Goal: Task Accomplishment & Management: Complete application form

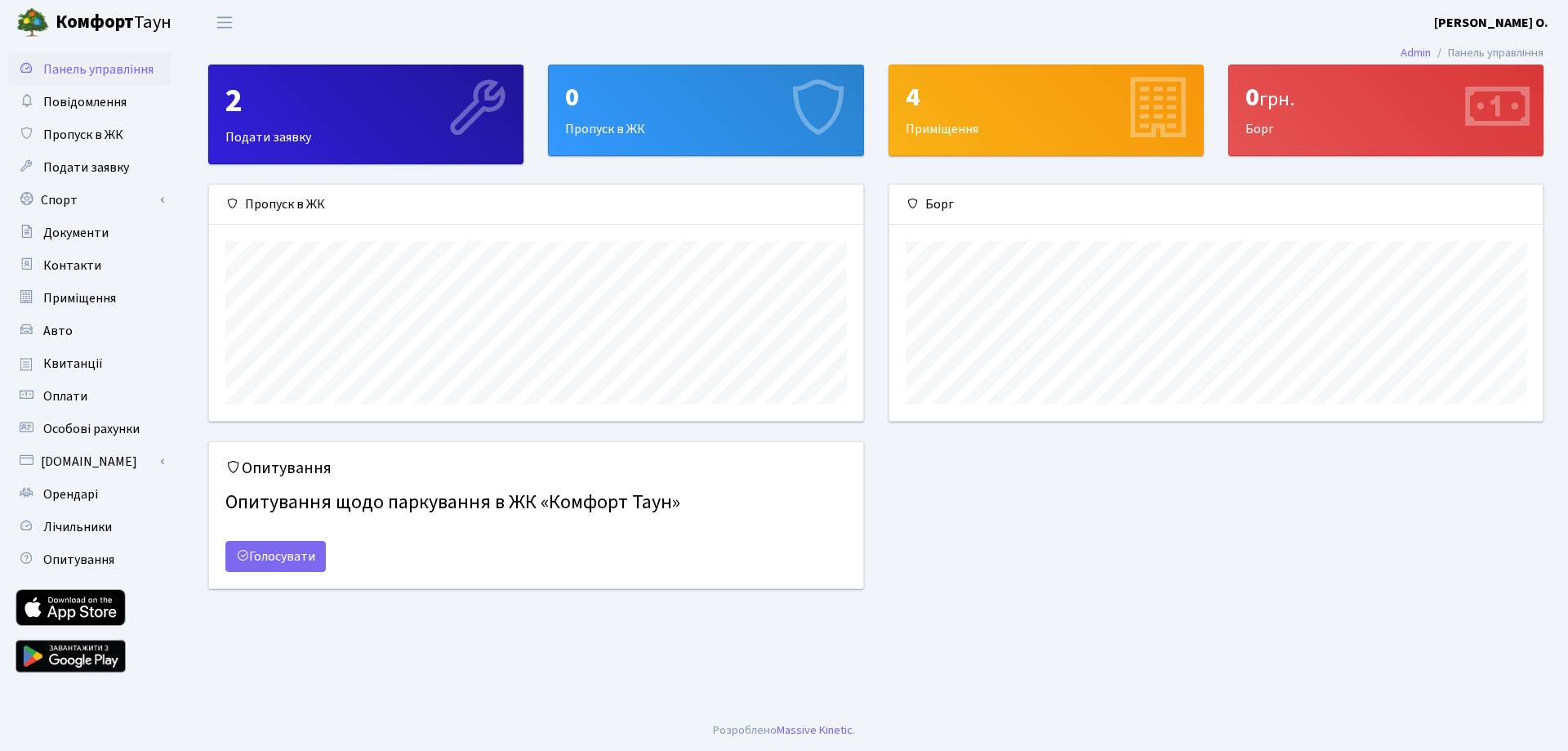
scroll to position [236, 653]
click at [76, 337] on link "Авто" at bounding box center [90, 331] width 163 height 32
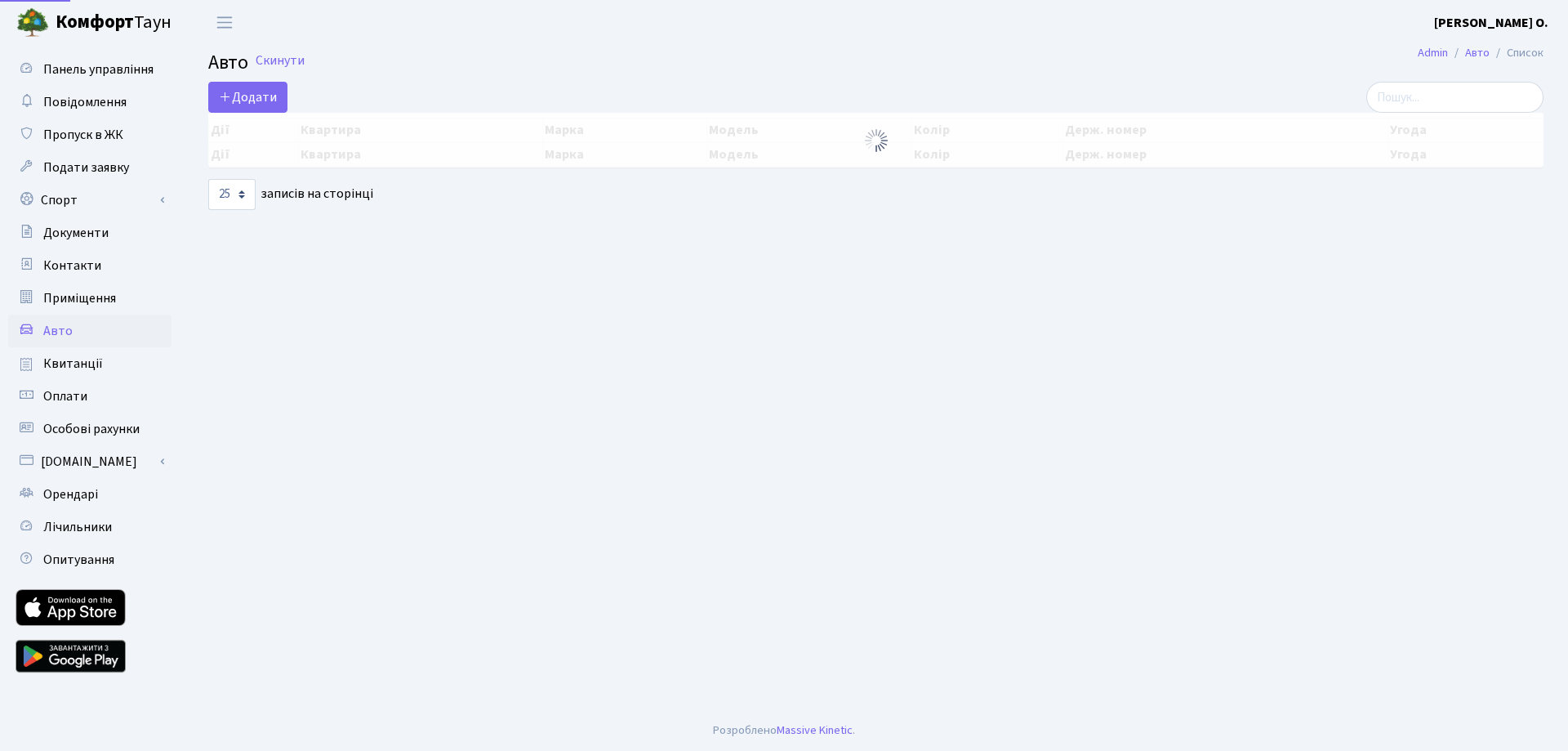
select select "25"
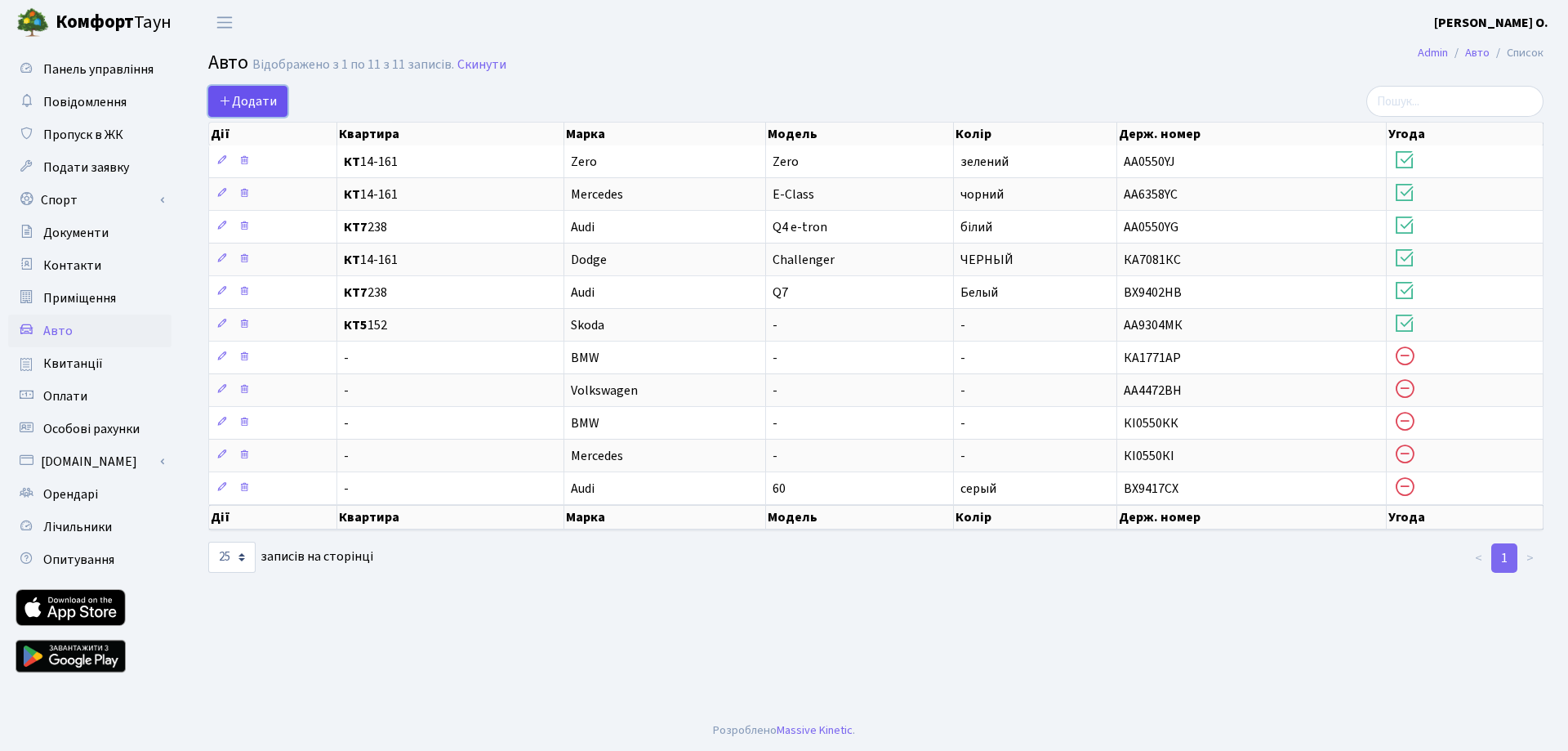
click at [236, 89] on link "Додати" at bounding box center [248, 102] width 80 height 31
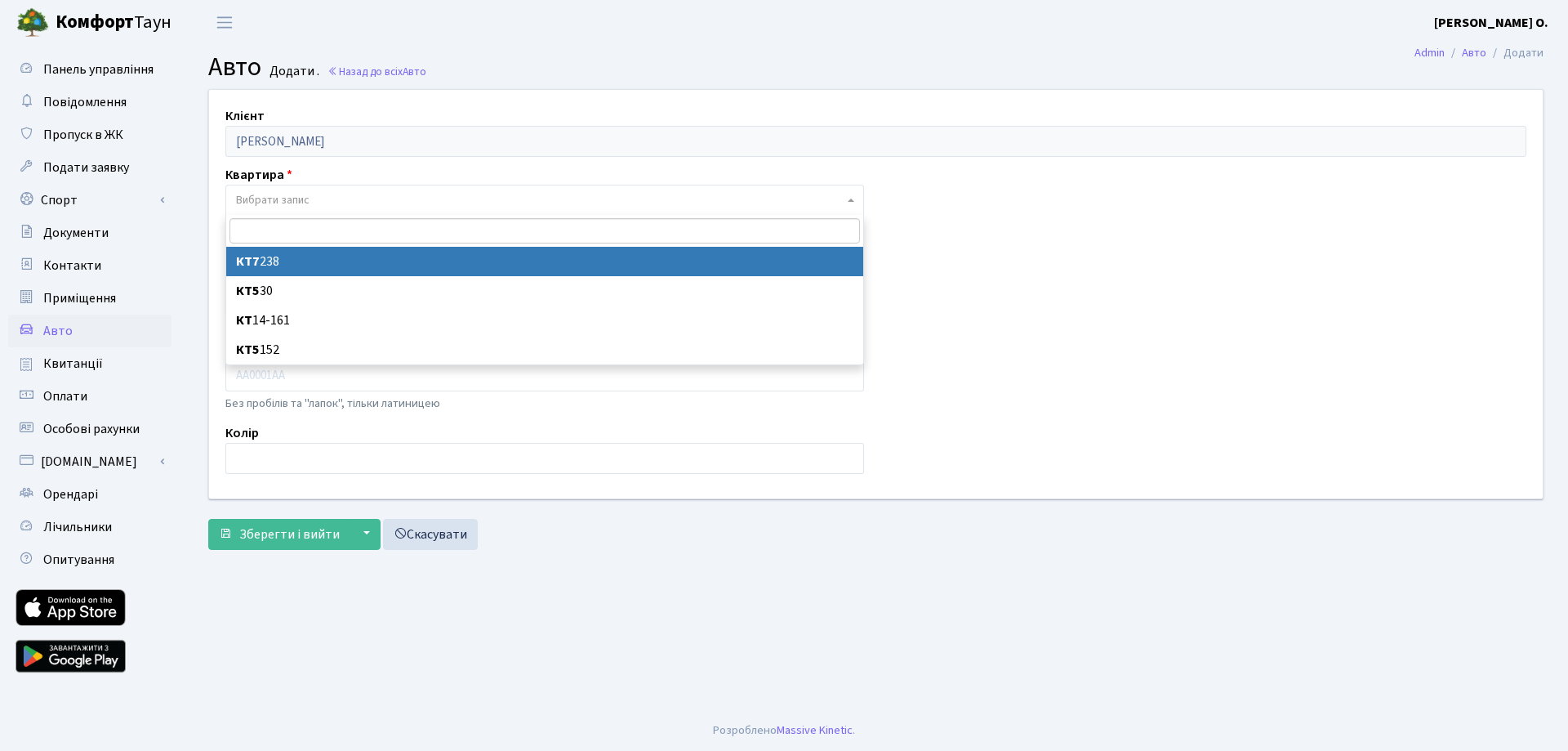
click at [278, 203] on span "Вибрати запис" at bounding box center [272, 200] width 73 height 17
select select "28555"
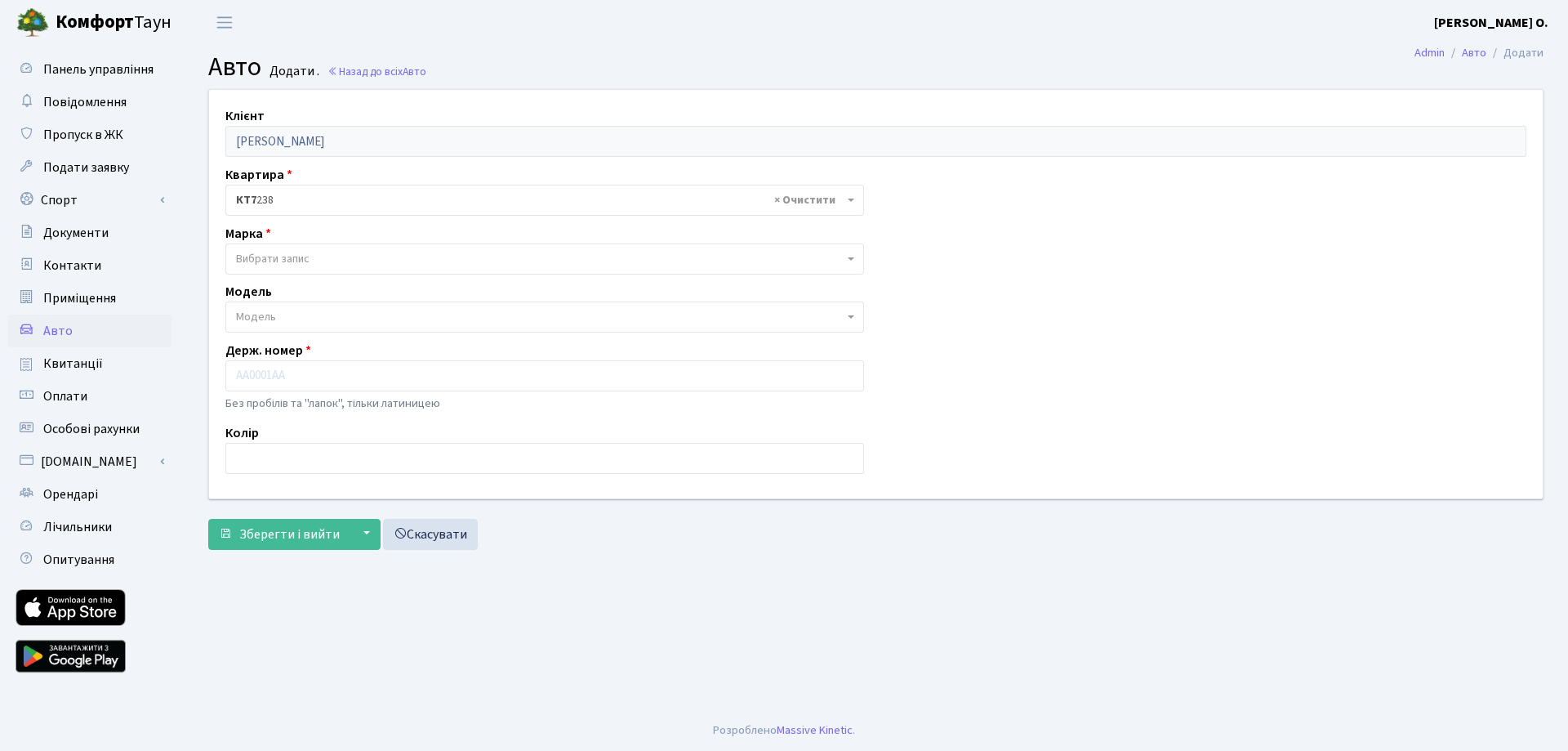
click at [281, 260] on span "Вибрати запис" at bounding box center [272, 259] width 73 height 17
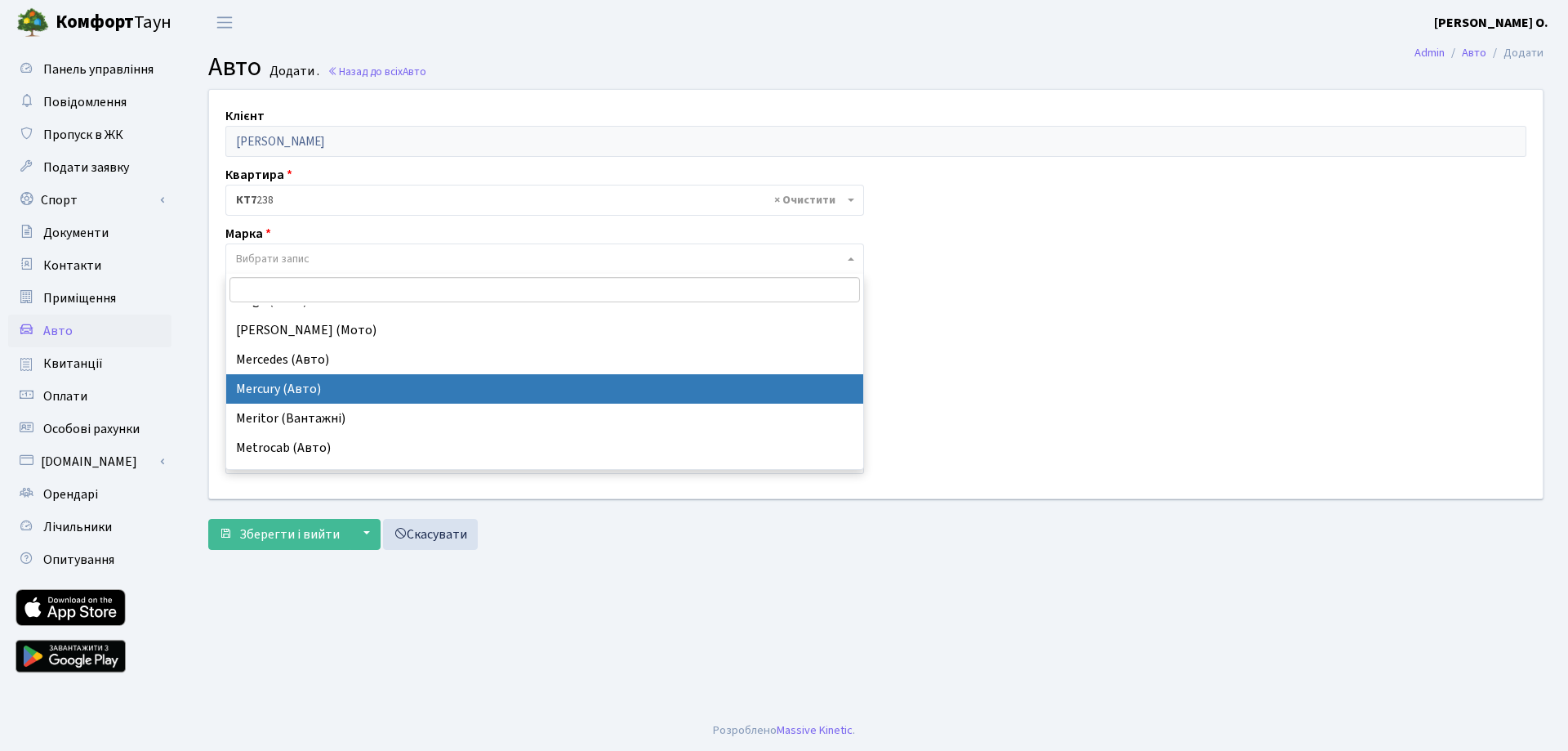
scroll to position [8498, 0]
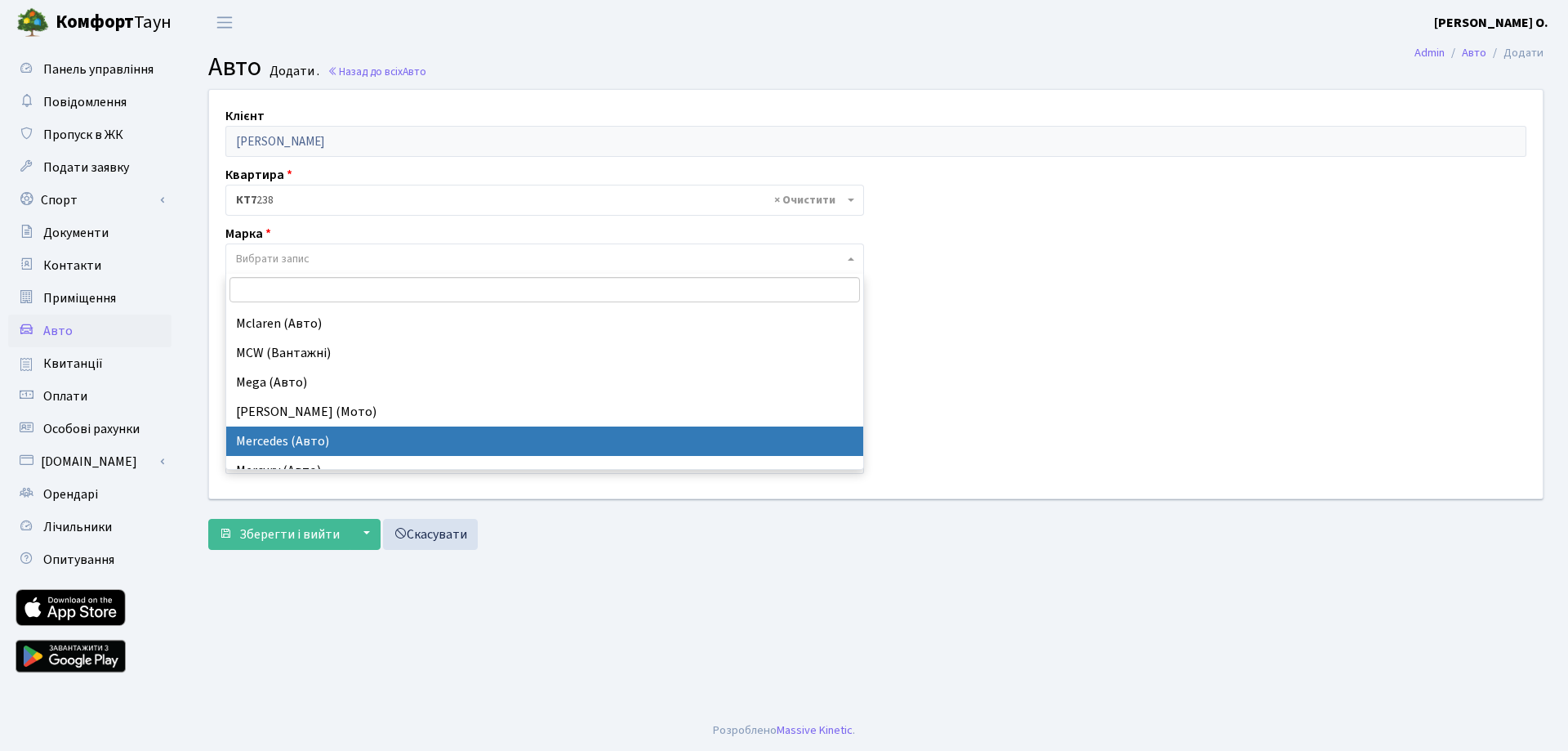
select select "89"
select select
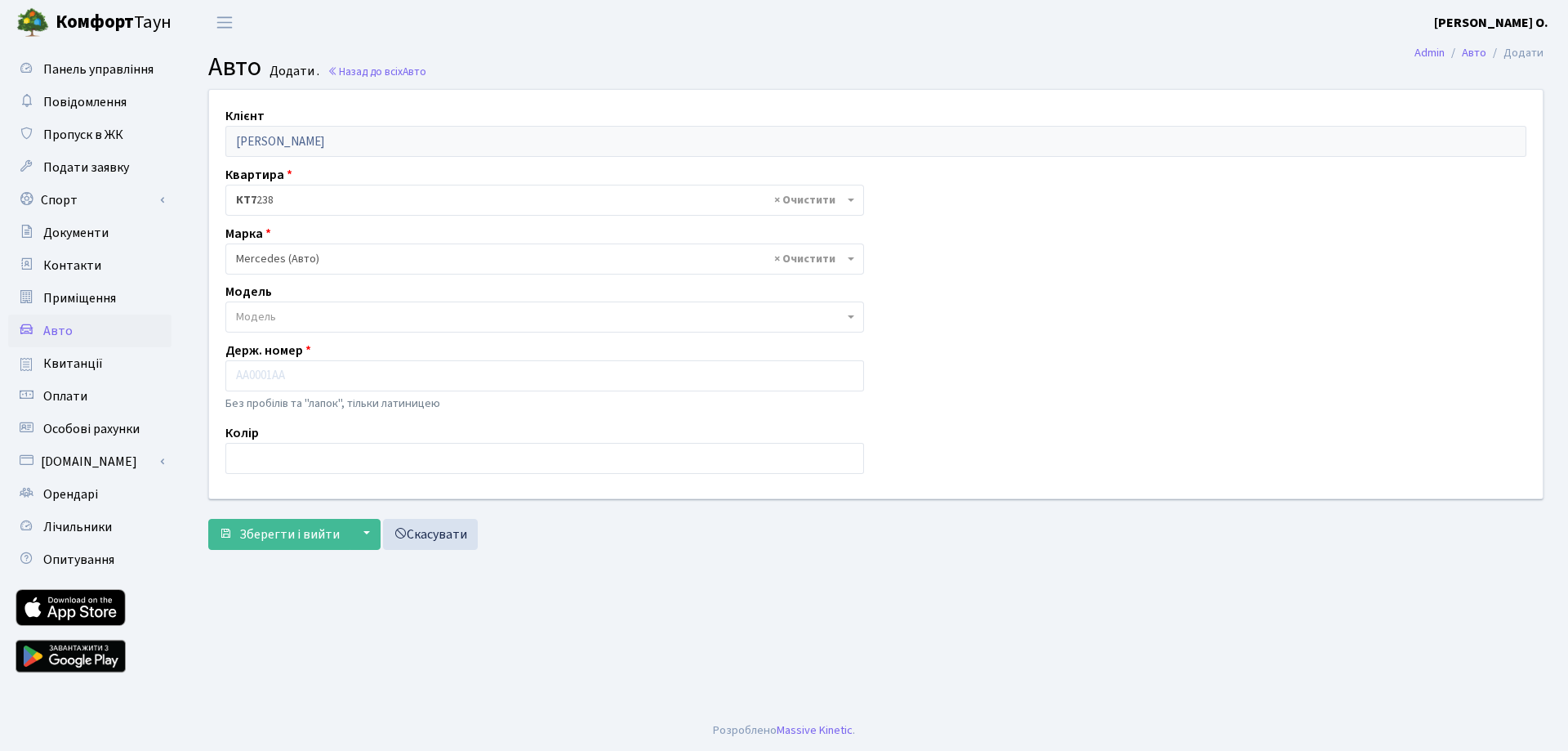
click at [268, 327] on span "Модель" at bounding box center [545, 318] width 639 height 31
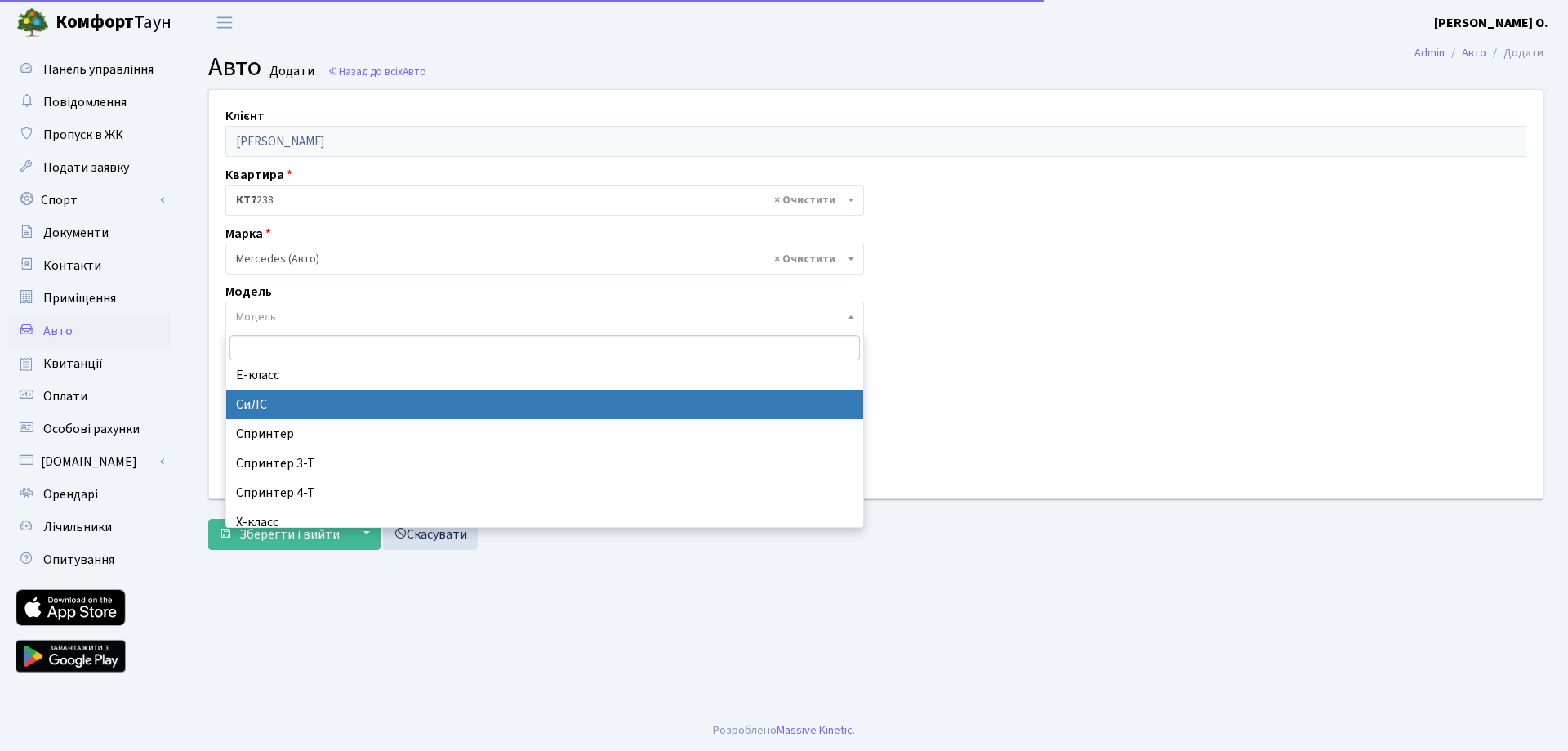
scroll to position [4602, 0]
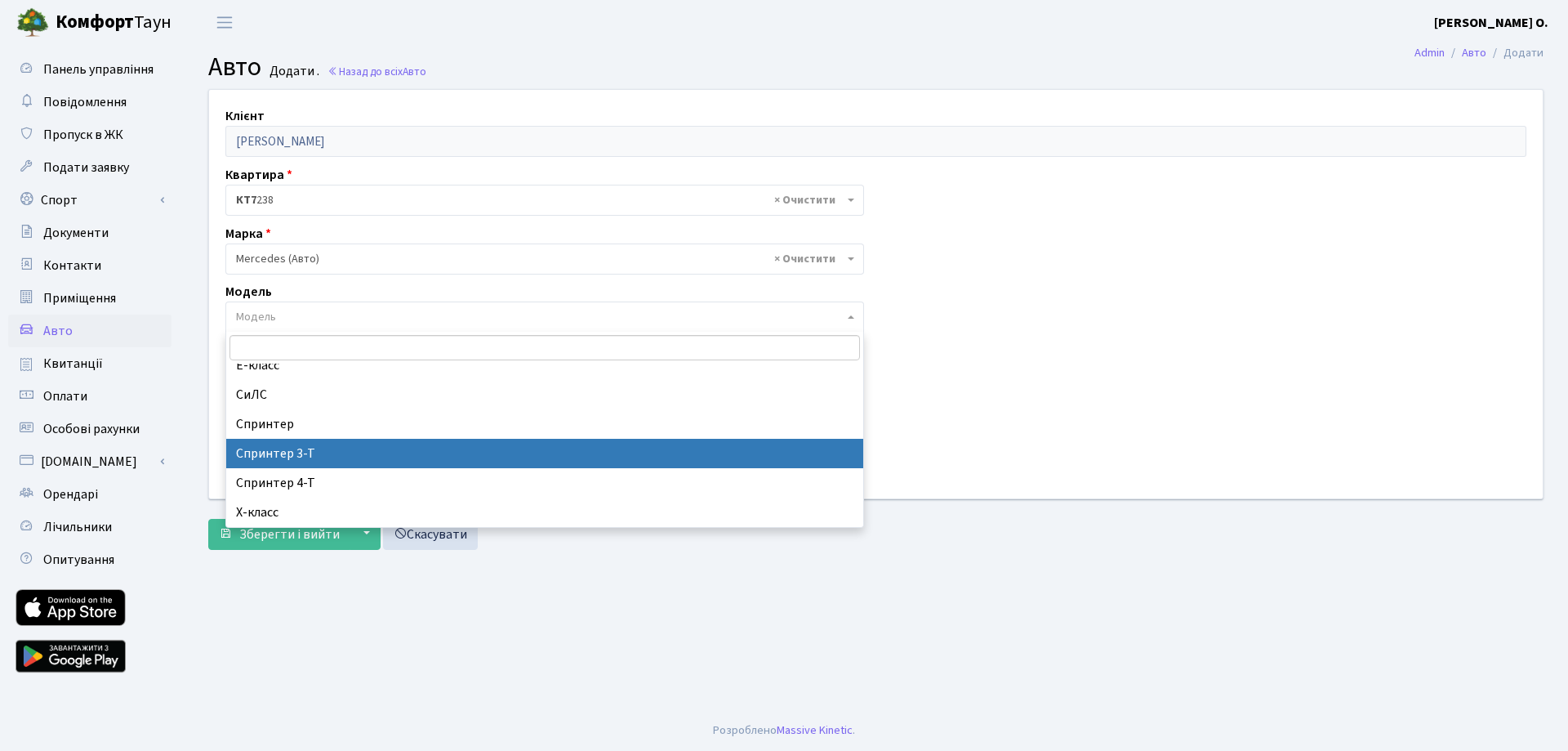
click at [974, 424] on div "Клієнт Шитліна Юлія Олександрівна Квартира - <b>КТ7</b>&nbsp;&nbsp;&nbsp;238 <b…" at bounding box center [876, 294] width 1358 height 407
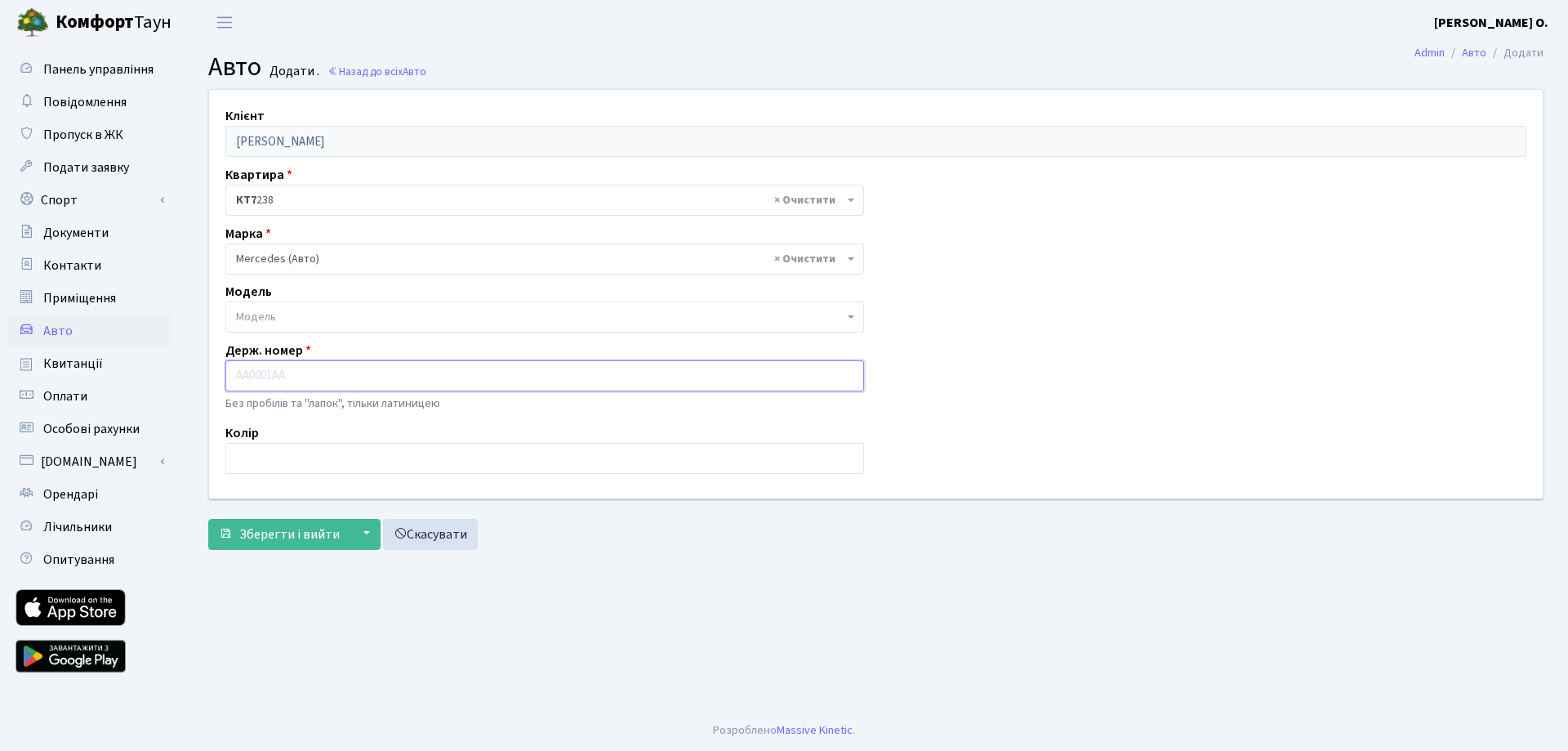
click at [290, 381] on input "text" at bounding box center [545, 376] width 639 height 31
type input "АА0550YO"
click at [272, 471] on input "text" at bounding box center [545, 458] width 639 height 31
type input "чорний"
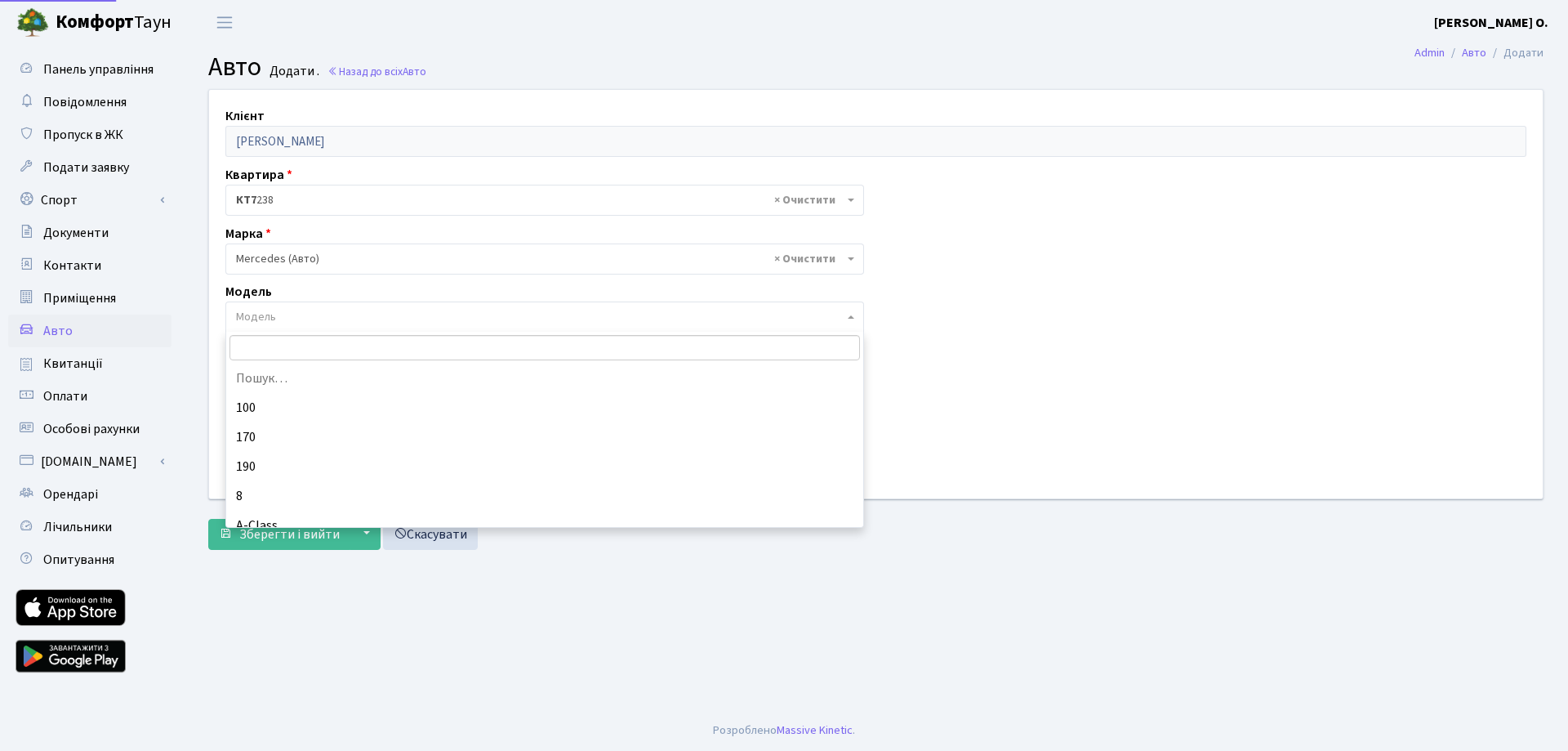
click at [274, 309] on span "Модель" at bounding box center [540, 318] width 608 height 17
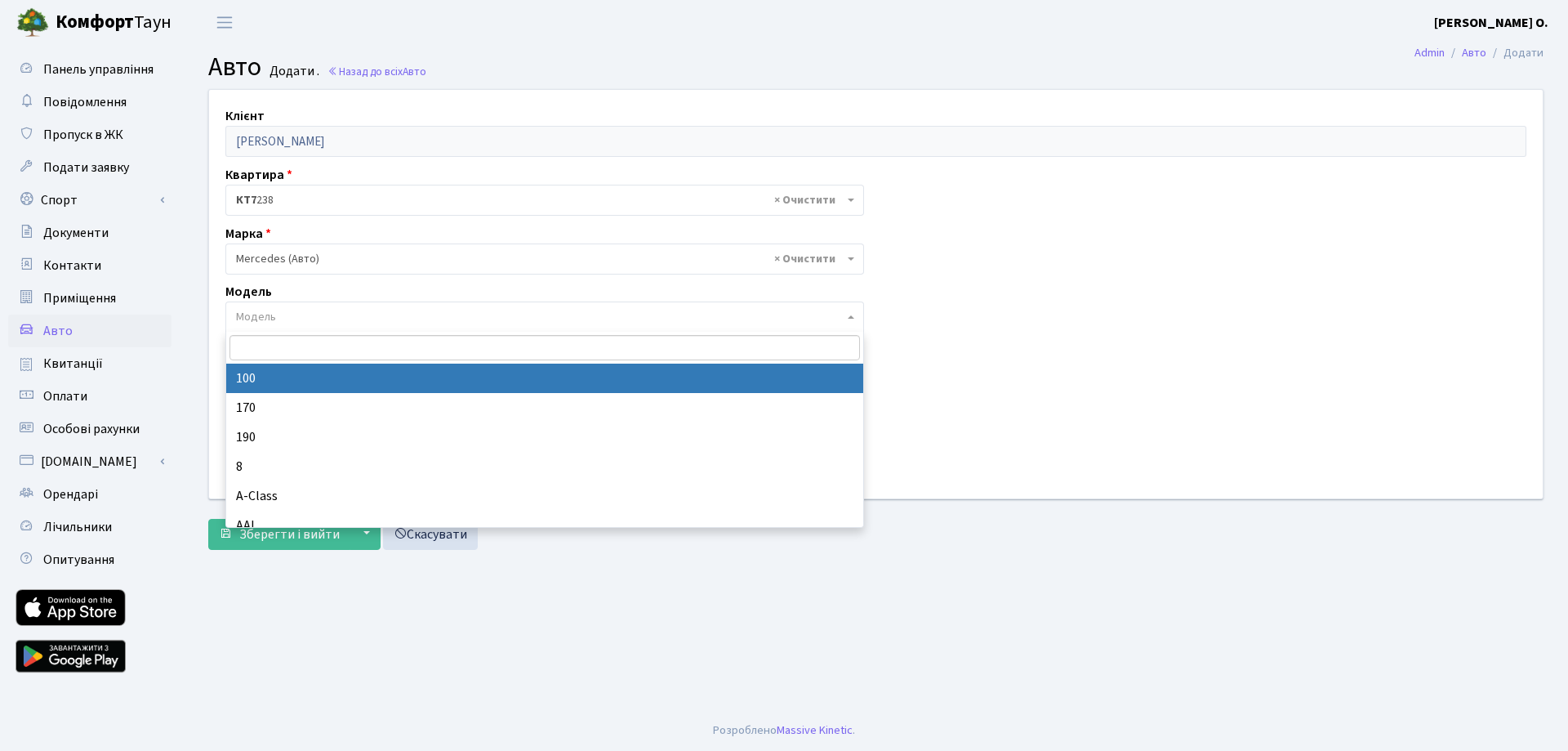
type input "у"
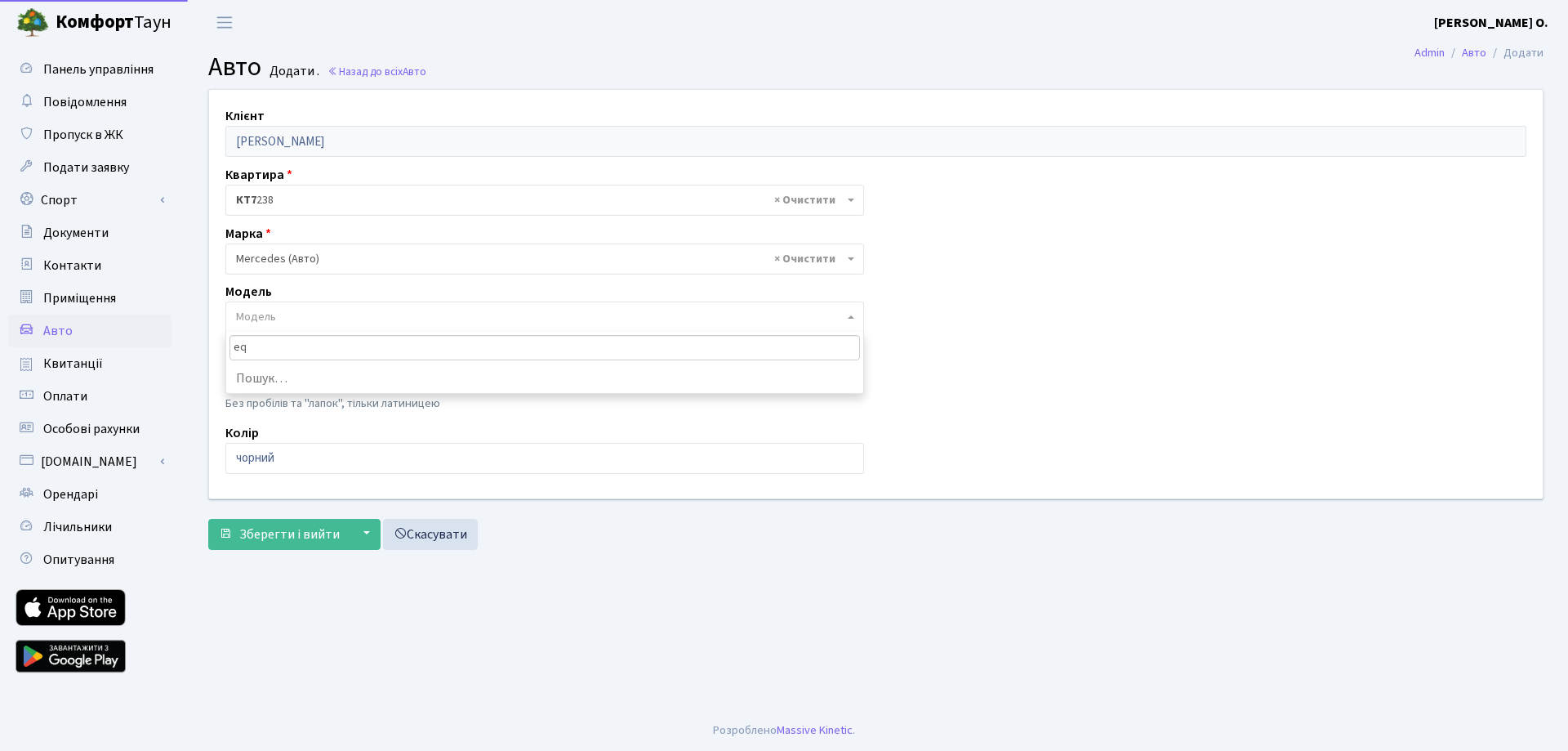
type input "e"
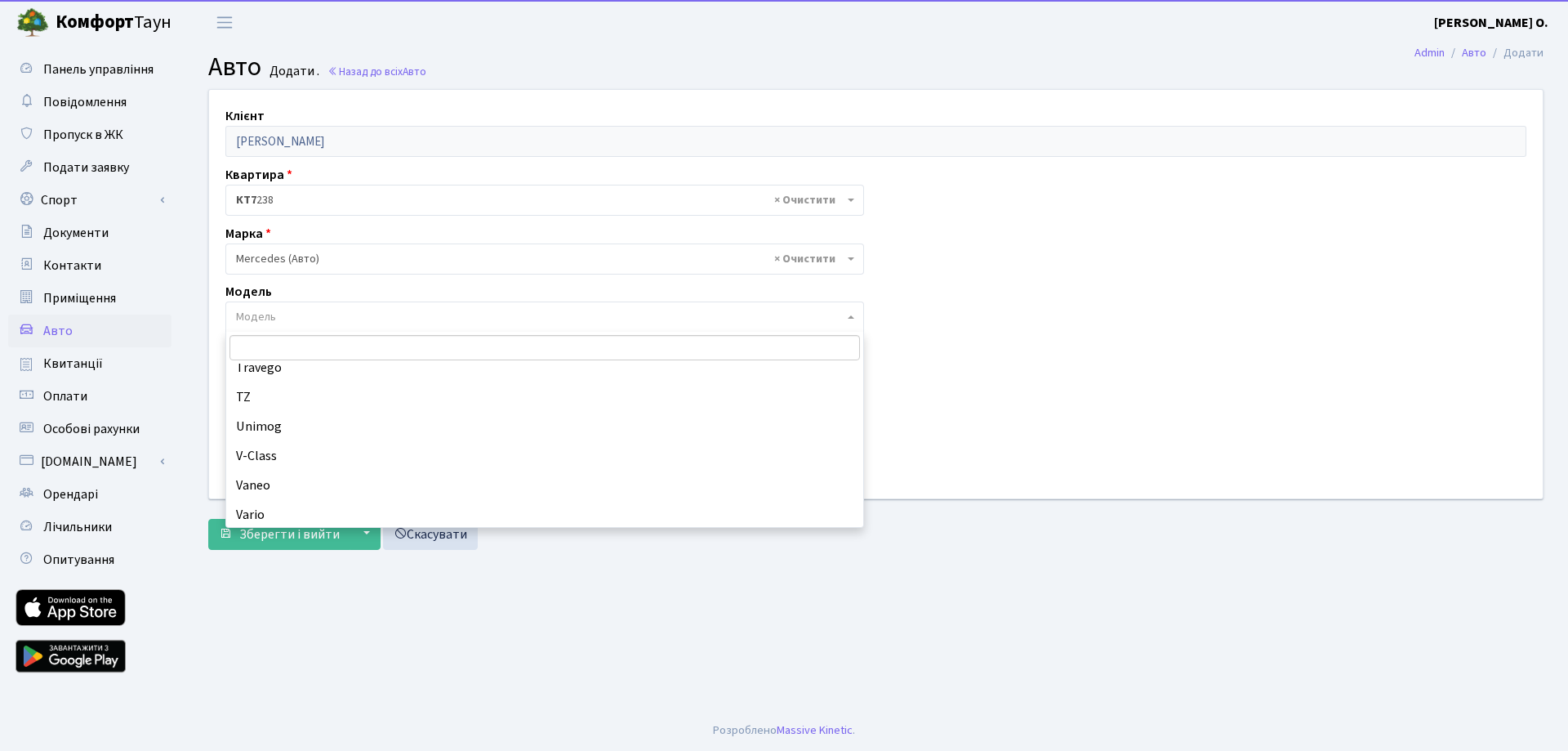
scroll to position [3936, 0]
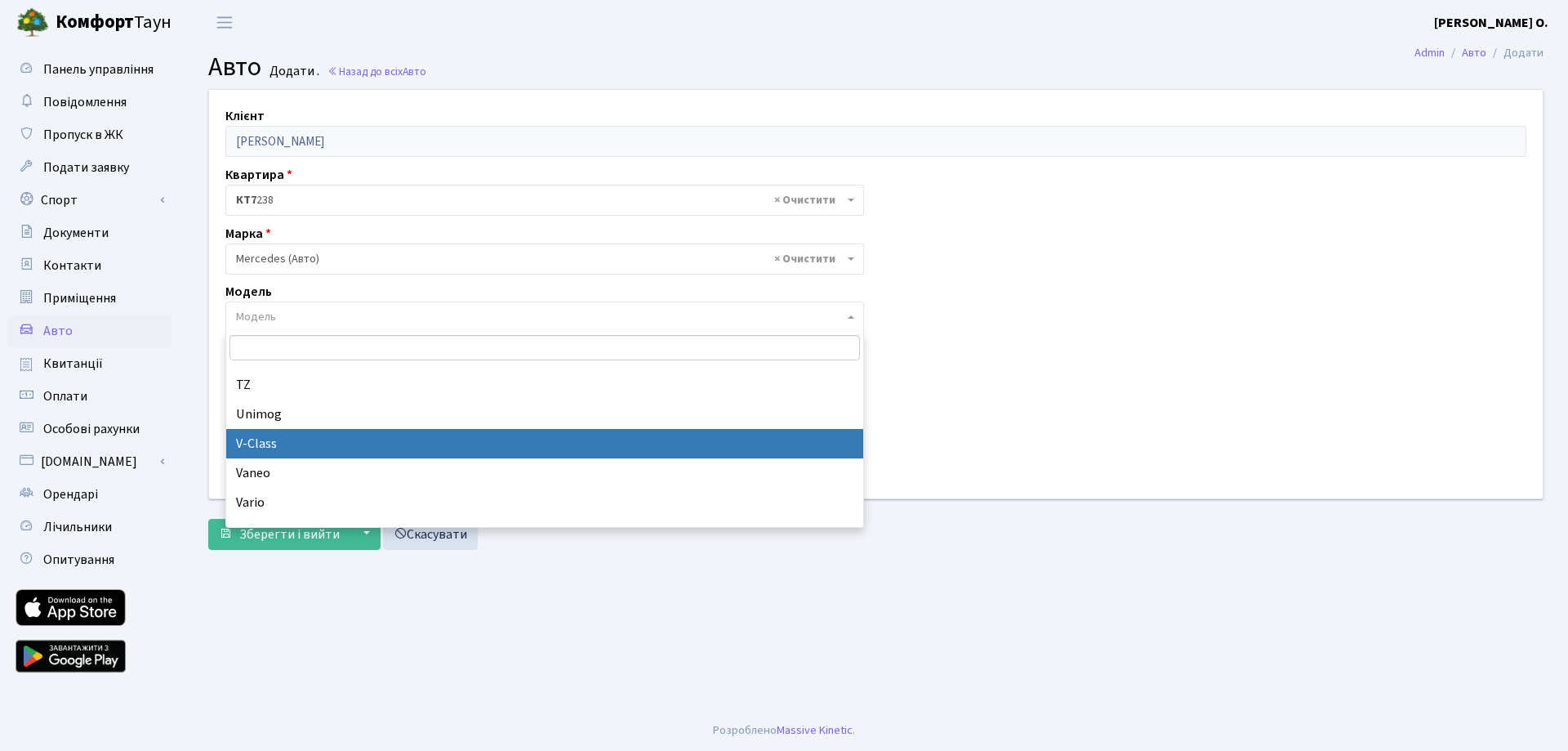
select select "1568"
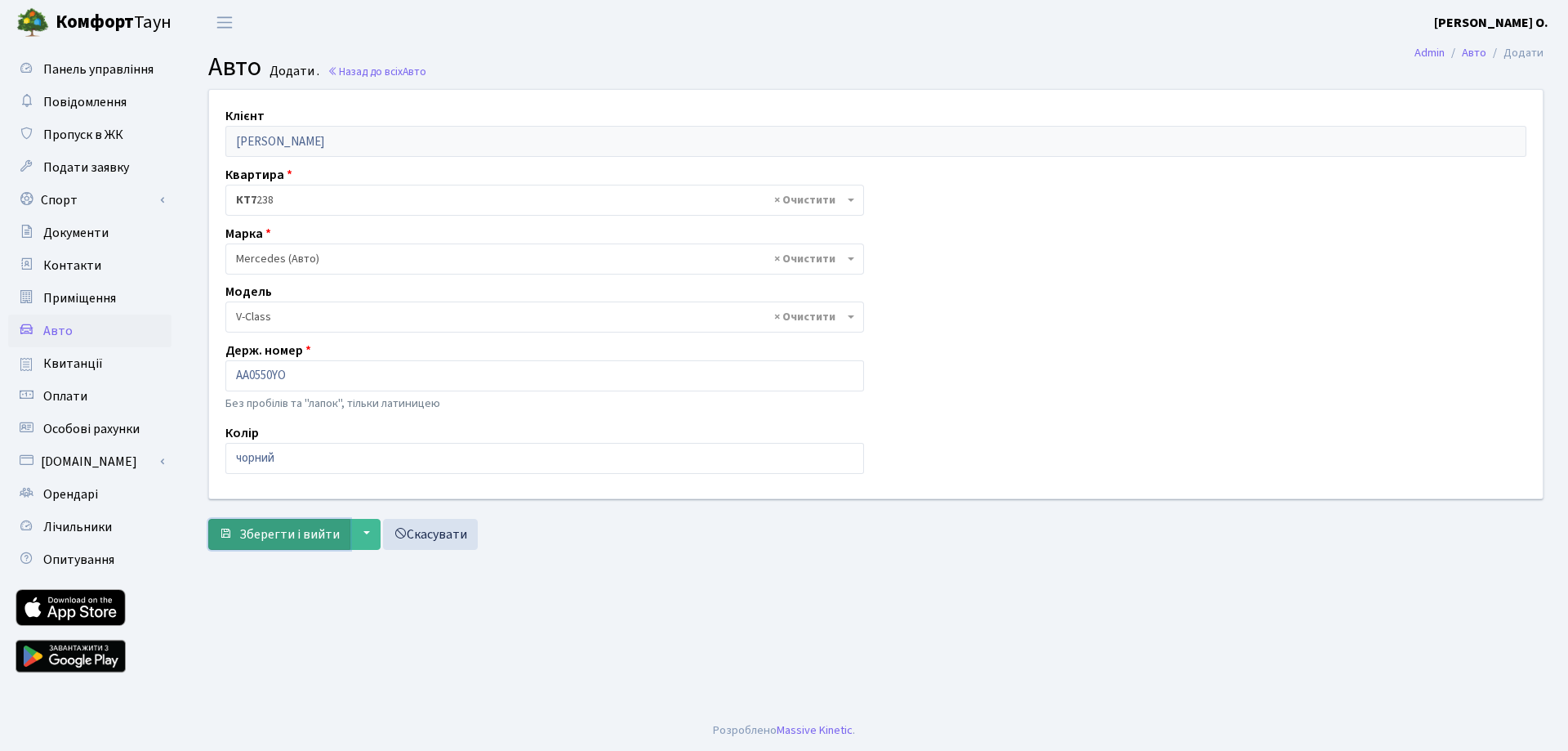
click at [302, 529] on span "Зберегти і вийти" at bounding box center [290, 533] width 101 height 18
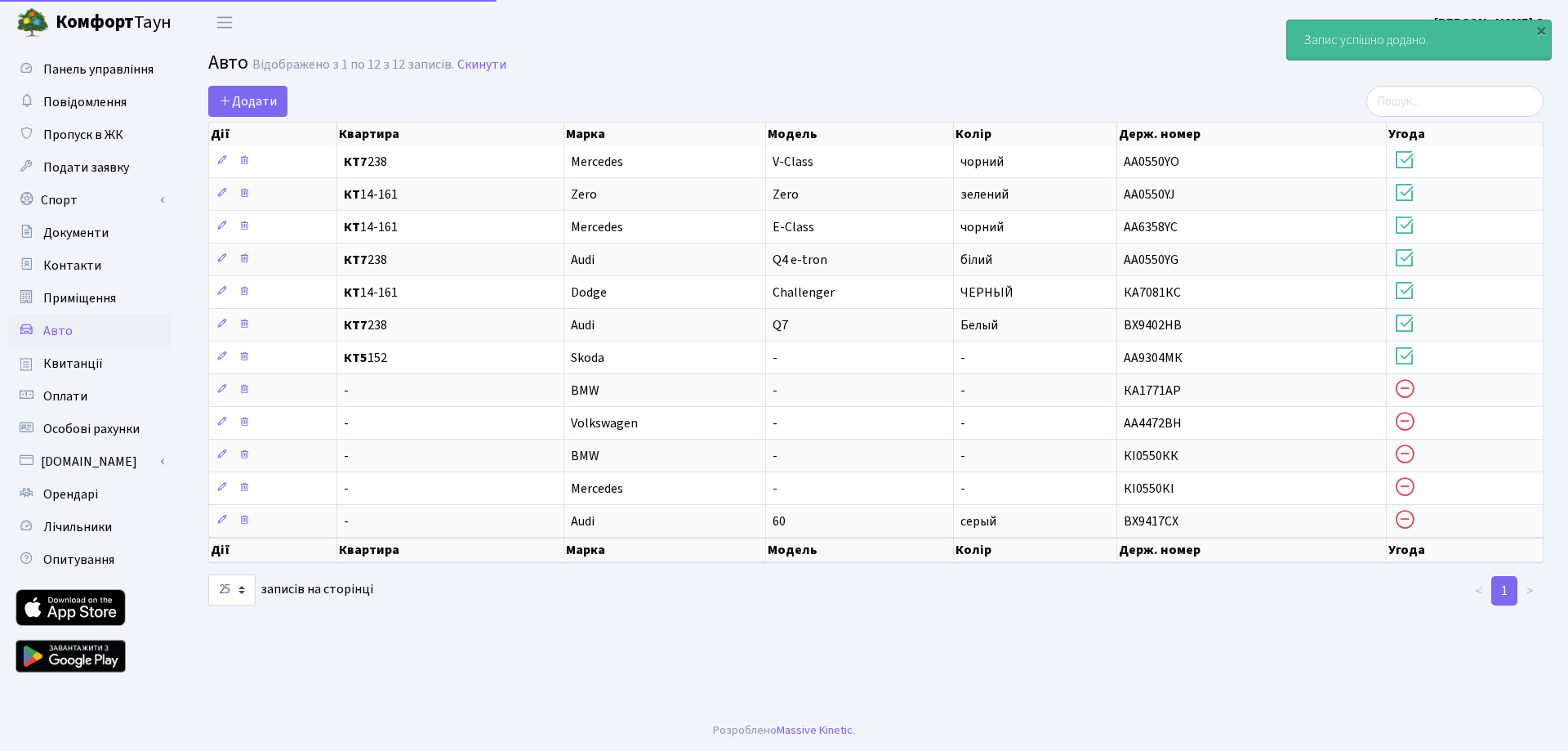
select select "25"
